Goal: Information Seeking & Learning: Learn about a topic

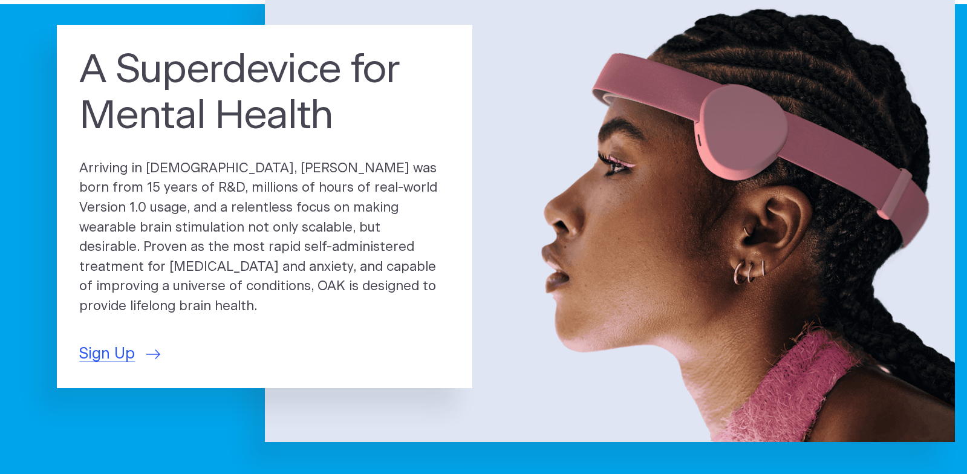
scroll to position [107, 0]
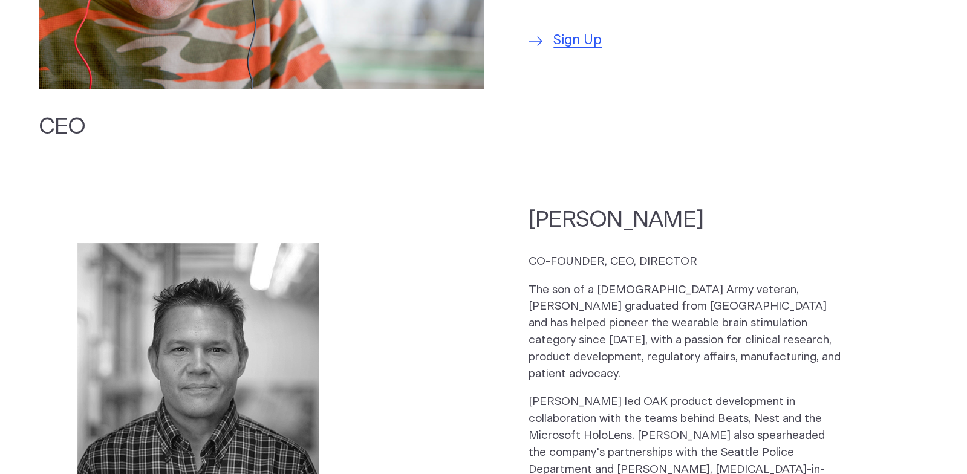
scroll to position [1247, 0]
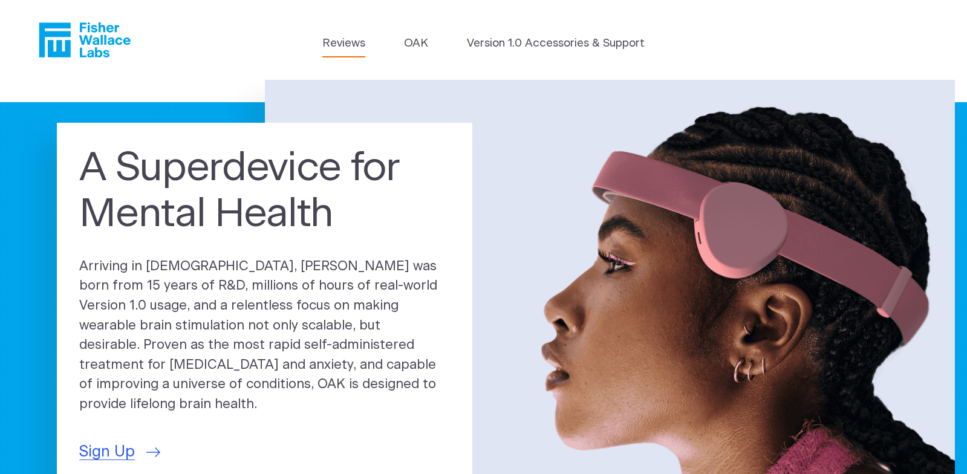
click at [343, 41] on link "Reviews" at bounding box center [343, 43] width 43 height 17
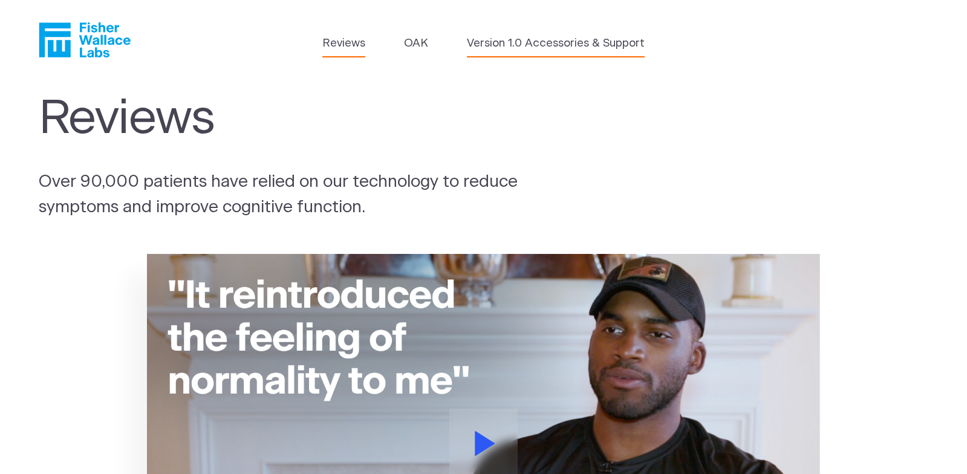
click at [517, 45] on link "Version 1.0 Accessories & Support" at bounding box center [556, 43] width 178 height 17
